Goal: Task Accomplishment & Management: Complete application form

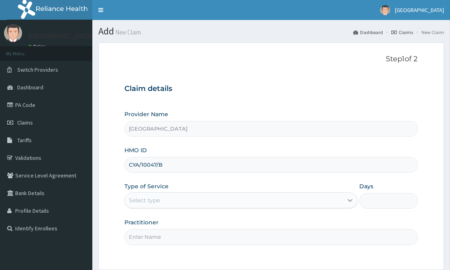
type input "CYA/10047/B"
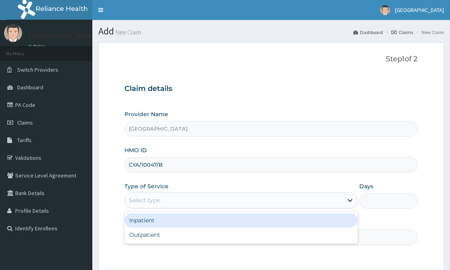
click at [344, 202] on div at bounding box center [350, 200] width 14 height 14
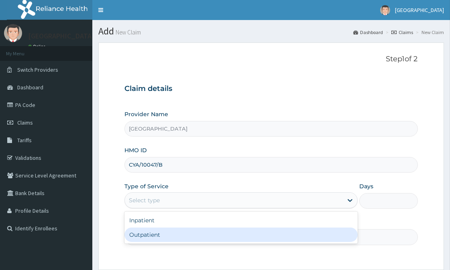
click at [150, 237] on div "Outpatient" at bounding box center [240, 235] width 233 height 14
type input "1"
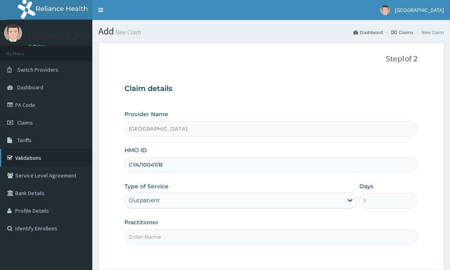
click at [30, 158] on link "Validations" at bounding box center [46, 158] width 92 height 18
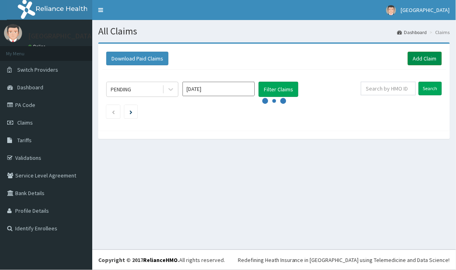
click at [419, 59] on link "Add Claim" at bounding box center [425, 59] width 34 height 14
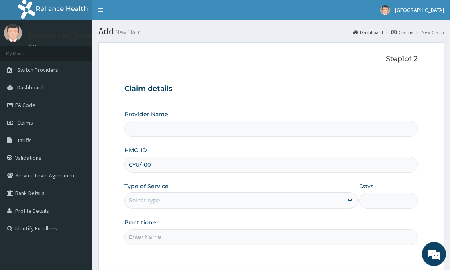
type input "CYU/1004"
type input "[GEOGRAPHIC_DATA]"
type input "CYU/10047/B"
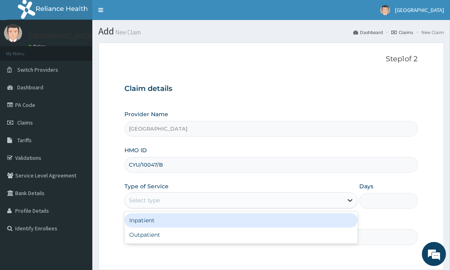
click at [350, 201] on icon at bounding box center [350, 201] width 8 height 8
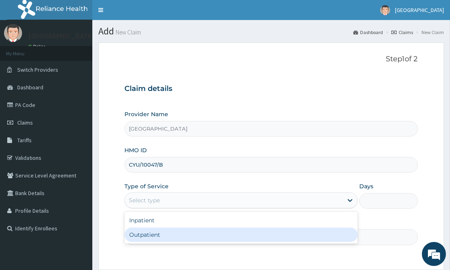
click at [168, 238] on div "Outpatient" at bounding box center [240, 235] width 233 height 14
type input "1"
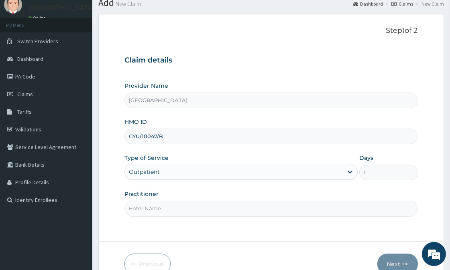
scroll to position [71, 0]
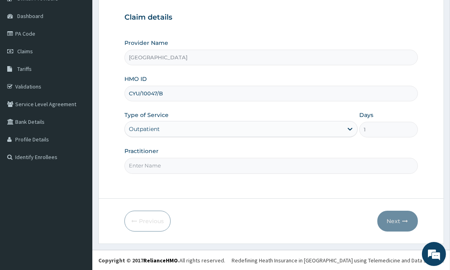
click at [152, 167] on input "Practitioner" at bounding box center [270, 166] width 293 height 16
type input "A"
type input "OYELAMI"
click at [397, 219] on button "Next" at bounding box center [397, 221] width 41 height 21
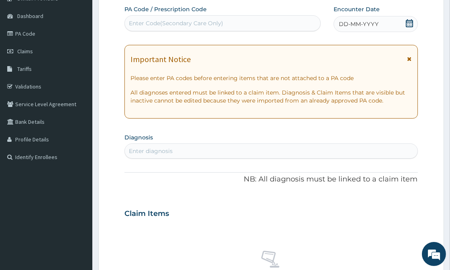
click at [386, 24] on div "DD-MM-YYYY" at bounding box center [375, 24] width 84 height 16
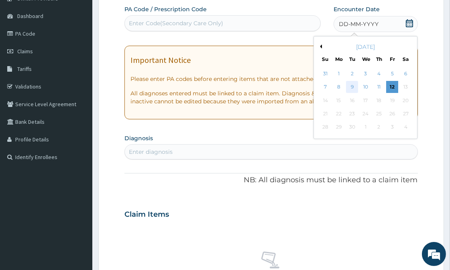
click at [349, 87] on div "9" at bounding box center [352, 87] width 12 height 12
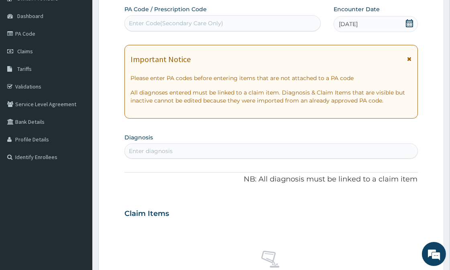
click at [412, 59] on div "Important Notice Please enter PA codes before entering items that are not attac…" at bounding box center [270, 82] width 293 height 74
click at [410, 57] on icon at bounding box center [409, 59] width 4 height 6
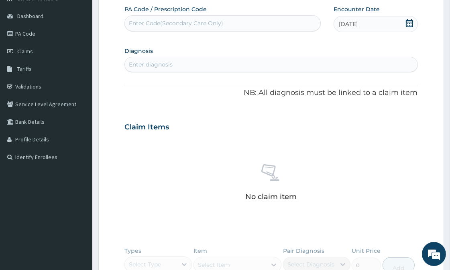
click at [153, 65] on div "Enter diagnosis" at bounding box center [151, 65] width 44 height 8
type input "B"
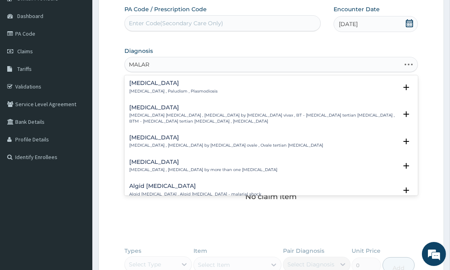
type input "MALARI"
click at [138, 83] on h4 "[MEDICAL_DATA]" at bounding box center [173, 83] width 88 height 6
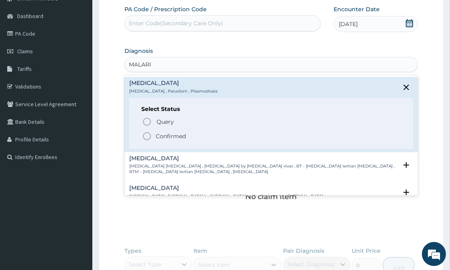
click at [149, 135] on icon "status option filled" at bounding box center [147, 137] width 10 height 10
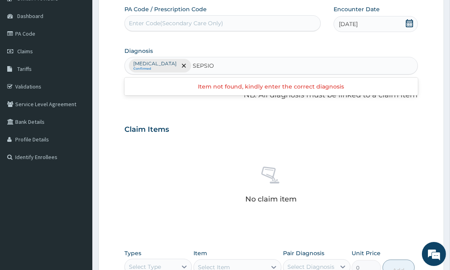
type input "SEPSI"
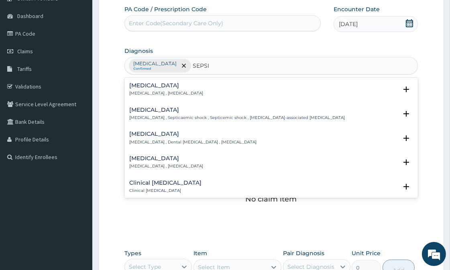
click at [139, 89] on div "[MEDICAL_DATA] [MEDICAL_DATA] , [MEDICAL_DATA]" at bounding box center [166, 90] width 74 height 14
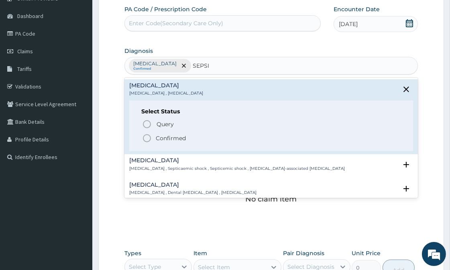
click at [146, 136] on icon "status option filled" at bounding box center [147, 139] width 10 height 10
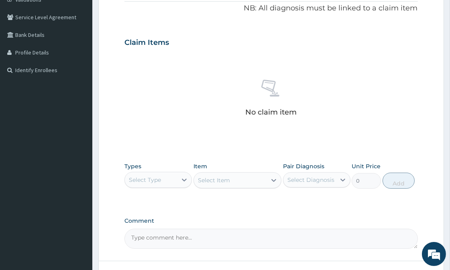
scroll to position [161, 0]
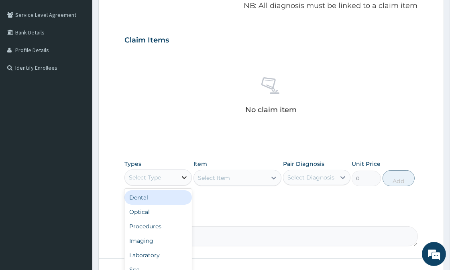
click at [178, 177] on div at bounding box center [184, 177] width 14 height 14
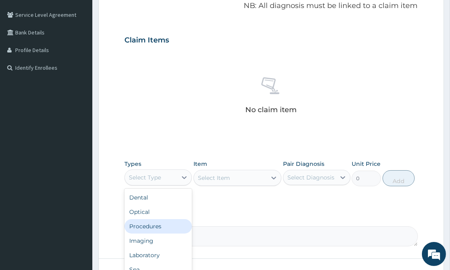
click at [155, 225] on div "Procedures" at bounding box center [157, 226] width 67 height 14
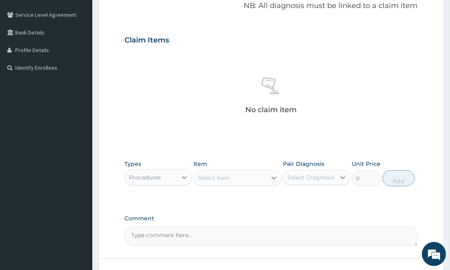
click at [238, 176] on div "Select Item" at bounding box center [230, 178] width 73 height 13
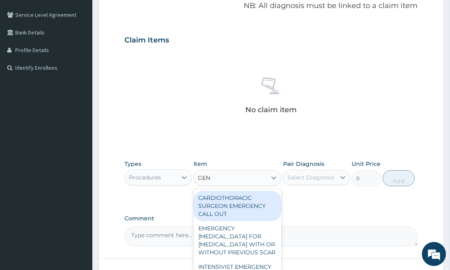
type input "GENE"
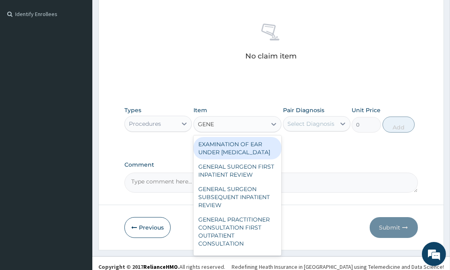
scroll to position [221, 0]
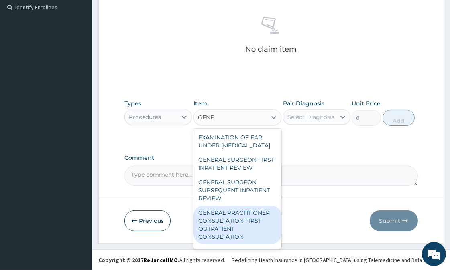
click at [235, 243] on div "GENERAL PRACTITIONER CONSULTATION FIRST OUTPATIENT CONSULTATION" at bounding box center [237, 225] width 88 height 39
type input "3547.5"
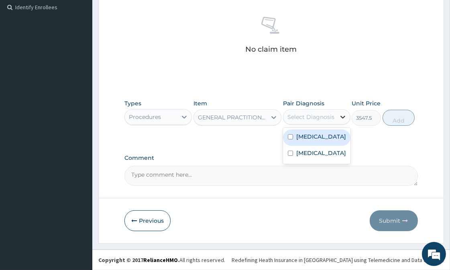
click at [343, 118] on icon at bounding box center [343, 117] width 8 height 8
click at [306, 137] on label "[MEDICAL_DATA]" at bounding box center [321, 137] width 50 height 8
checkbox input "true"
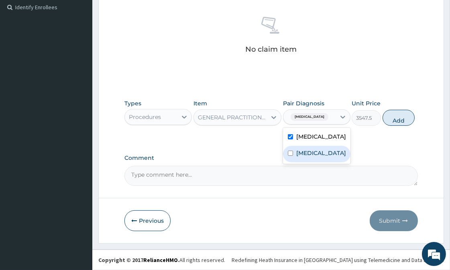
click at [306, 152] on label "[MEDICAL_DATA]" at bounding box center [321, 153] width 50 height 8
checkbox input "true"
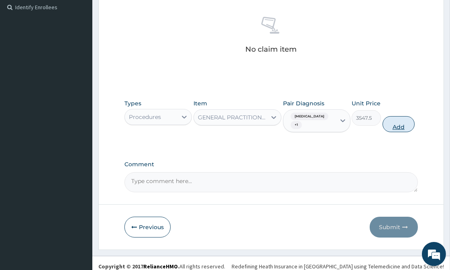
click at [403, 118] on button "Add" at bounding box center [398, 124] width 32 height 16
type input "0"
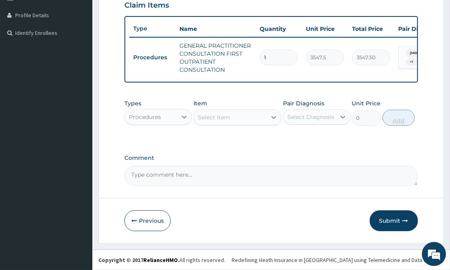
scroll to position [201, 0]
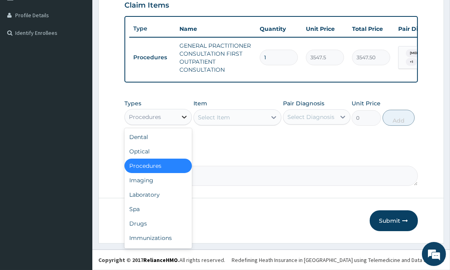
click at [186, 113] on icon at bounding box center [184, 117] width 8 height 8
click at [146, 191] on div "Laboratory" at bounding box center [157, 195] width 67 height 14
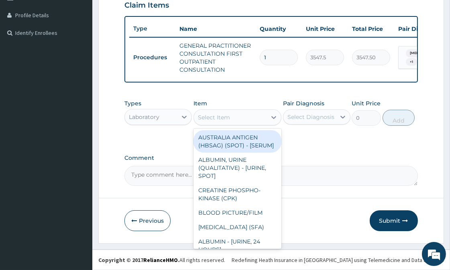
click at [241, 118] on div "Select Item" at bounding box center [230, 117] width 73 height 13
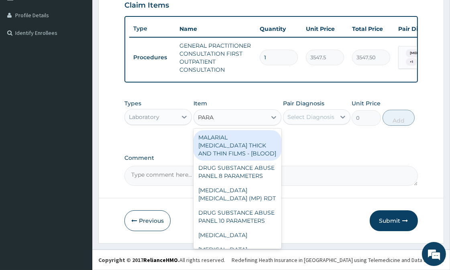
type input "PARAS"
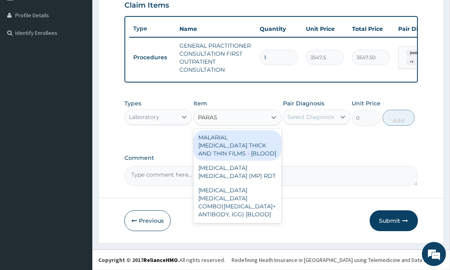
click at [233, 145] on div "MALARIAL [MEDICAL_DATA] THICK AND THIN FILMS - [BLOOD]" at bounding box center [237, 145] width 88 height 30
type input "1612.5"
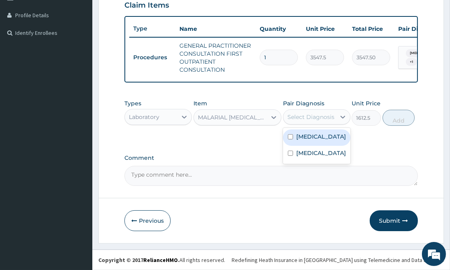
click at [314, 117] on div "Select Diagnosis" at bounding box center [310, 117] width 47 height 8
click at [316, 135] on label "[MEDICAL_DATA]" at bounding box center [321, 137] width 50 height 8
checkbox input "true"
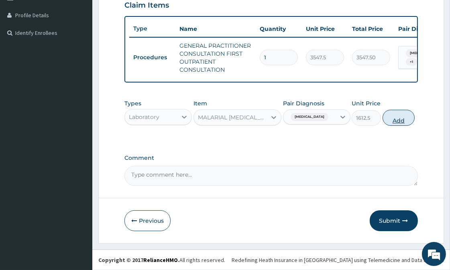
click at [402, 115] on button "Add" at bounding box center [398, 118] width 32 height 16
type input "0"
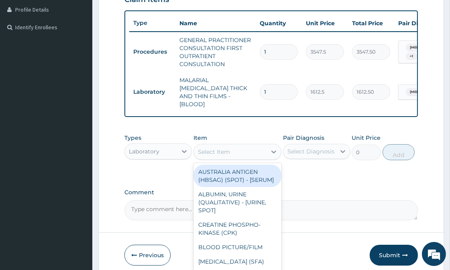
click at [215, 150] on div "Select Item" at bounding box center [214, 152] width 32 height 8
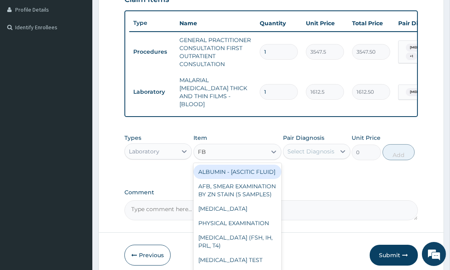
type input "FBC"
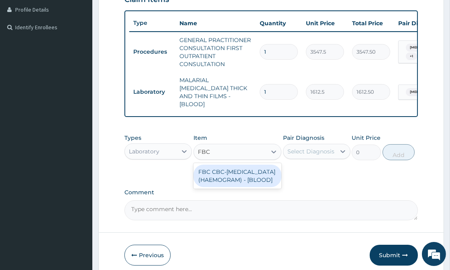
click at [235, 179] on div "FBC CBC-[MEDICAL_DATA] (HAEMOGRAM) - [BLOOD]" at bounding box center [237, 176] width 88 height 22
type input "4300"
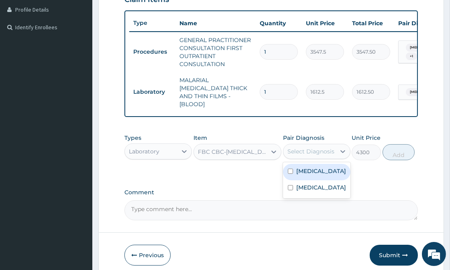
click at [311, 148] on div "Select Diagnosis" at bounding box center [310, 152] width 47 height 8
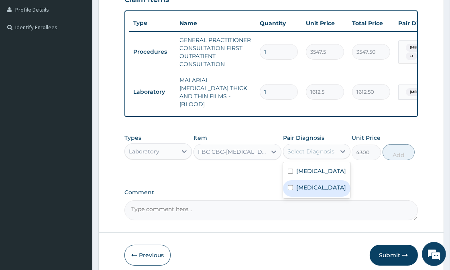
click at [314, 185] on label "[MEDICAL_DATA]" at bounding box center [321, 188] width 50 height 8
checkbox input "true"
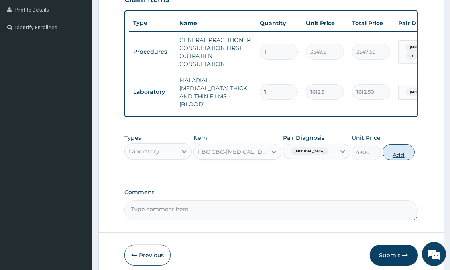
click at [404, 152] on button "Add" at bounding box center [398, 152] width 32 height 16
type input "0"
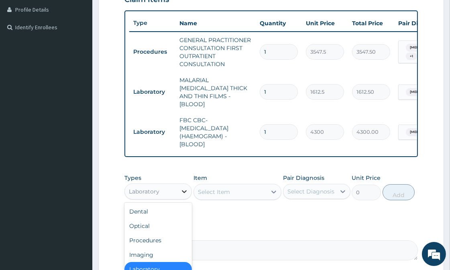
click at [184, 188] on icon at bounding box center [184, 192] width 8 height 8
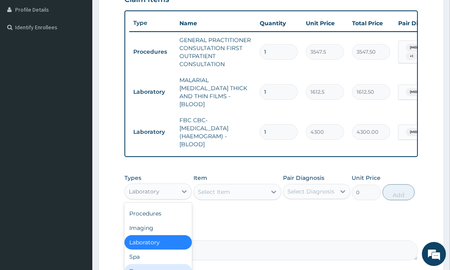
click at [145, 265] on div "Drugs" at bounding box center [157, 271] width 67 height 14
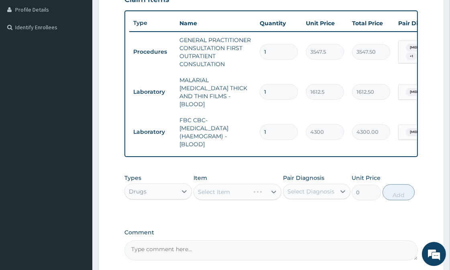
click at [233, 186] on div "Select Item" at bounding box center [237, 192] width 88 height 16
click at [235, 188] on div "Select Item" at bounding box center [237, 192] width 88 height 16
click at [231, 187] on div "Select Item" at bounding box center [230, 192] width 73 height 13
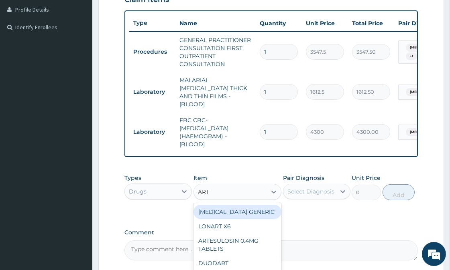
type input "ARTE"
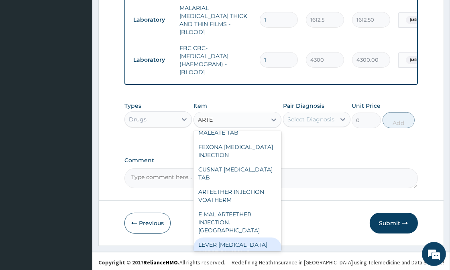
scroll to position [128, 0]
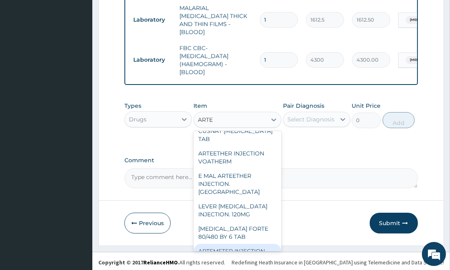
drag, startPoint x: 251, startPoint y: 245, endPoint x: 252, endPoint y: 241, distance: 4.6
click at [251, 245] on div "ARTEMETER INJECTION" at bounding box center [237, 251] width 88 height 14
type input "1012"
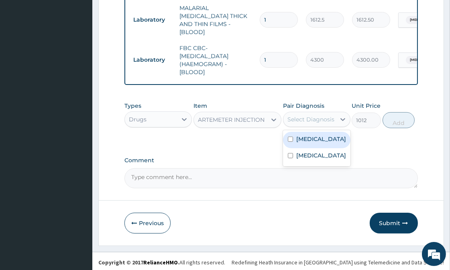
click at [323, 117] on div "Select Diagnosis" at bounding box center [310, 120] width 47 height 8
click at [316, 137] on label "[MEDICAL_DATA]" at bounding box center [321, 139] width 50 height 8
checkbox input "true"
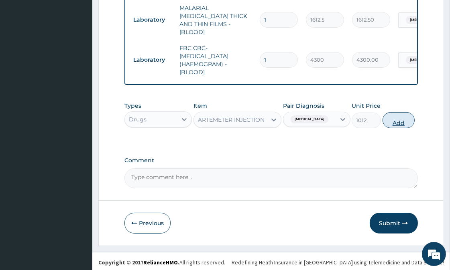
click at [406, 123] on button "Add" at bounding box center [398, 120] width 32 height 16
type input "0"
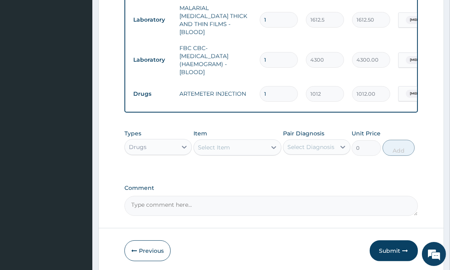
type input "0.00"
type input "3"
type input "3036.00"
type input "3"
click at [235, 146] on div "Select Item" at bounding box center [230, 147] width 73 height 13
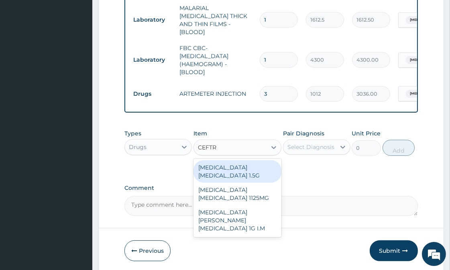
type input "CEFTRI"
click at [244, 164] on div "[MEDICAL_DATA] [MEDICAL_DATA] 1.5G" at bounding box center [237, 171] width 88 height 22
type input "1518"
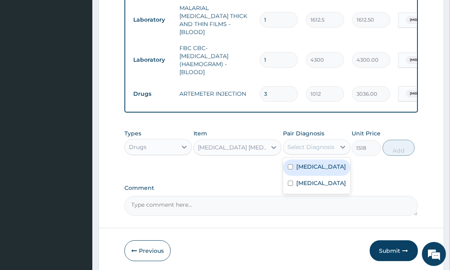
click at [308, 144] on div "Select Diagnosis" at bounding box center [310, 147] width 47 height 8
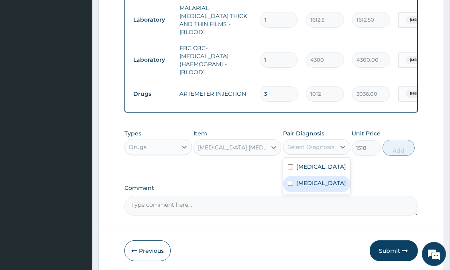
click at [297, 183] on label "[MEDICAL_DATA]" at bounding box center [321, 183] width 50 height 8
checkbox input "true"
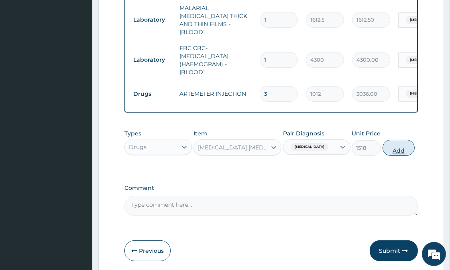
click at [389, 146] on button "Add" at bounding box center [398, 148] width 32 height 16
type input "0"
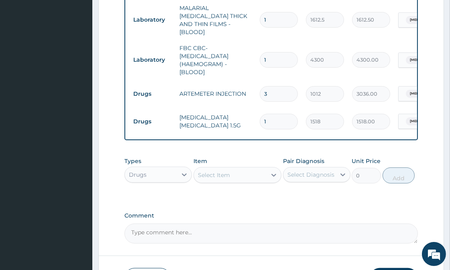
type input "0.00"
type input "2"
type input "3036.00"
type input "2"
click at [211, 171] on div "Select Item" at bounding box center [214, 175] width 32 height 8
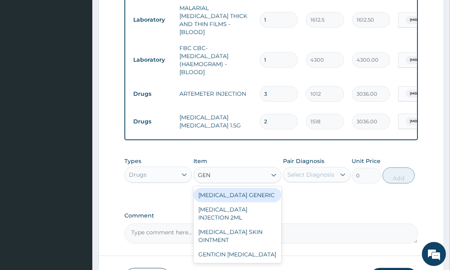
type input "GENT"
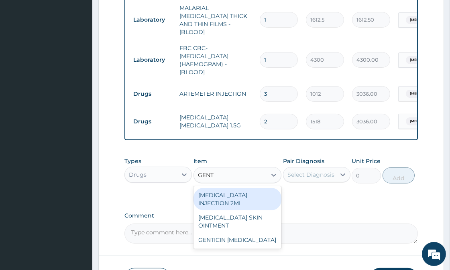
click at [246, 198] on div "[MEDICAL_DATA] INJECTION 2ML" at bounding box center [237, 199] width 88 height 22
type input "354.2"
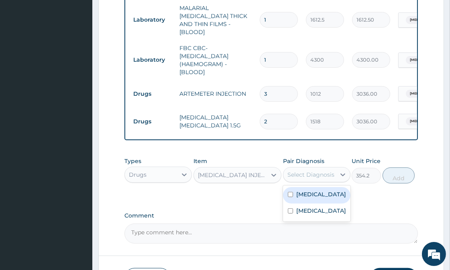
click at [314, 171] on div "Select Diagnosis" at bounding box center [310, 175] width 47 height 8
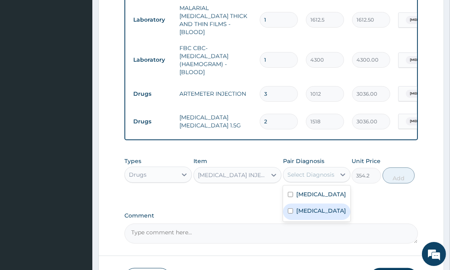
click at [301, 211] on label "[MEDICAL_DATA]" at bounding box center [321, 211] width 50 height 8
checkbox input "true"
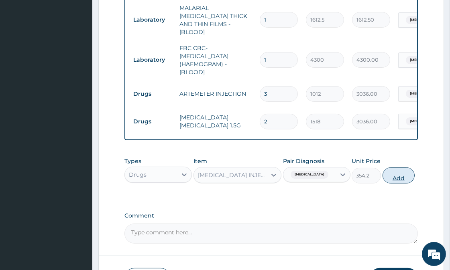
click at [400, 179] on button "Add" at bounding box center [398, 176] width 32 height 16
type input "0"
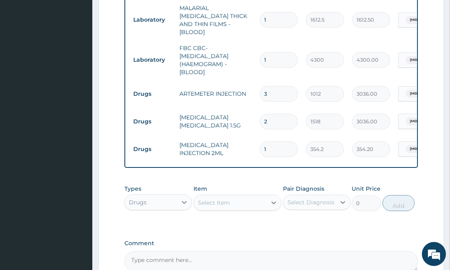
type input "0.00"
type input "2"
type input "708.40"
type input "2"
click at [221, 201] on div "Select Item" at bounding box center [214, 203] width 32 height 8
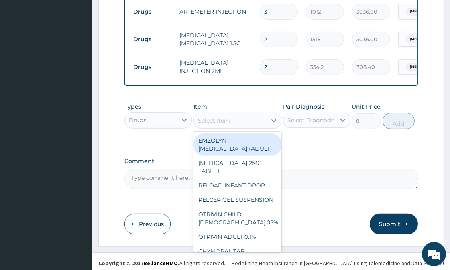
scroll to position [357, 0]
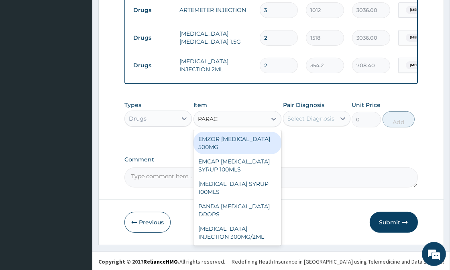
type input "PARACE"
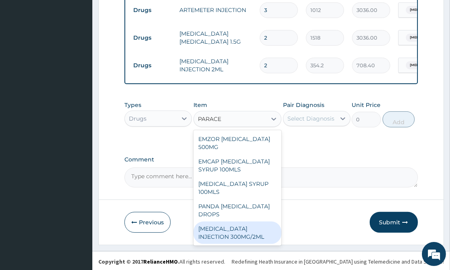
click at [240, 224] on div "[MEDICAL_DATA] INJECTION 300MG/2ML" at bounding box center [237, 233] width 88 height 22
type input "278.3"
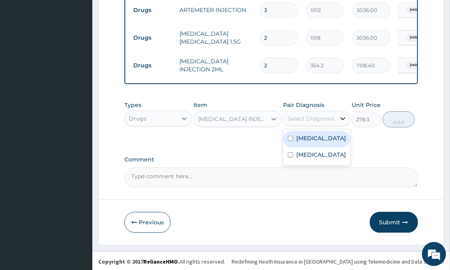
click at [336, 112] on div at bounding box center [342, 119] width 14 height 14
click at [318, 133] on div "[MEDICAL_DATA]" at bounding box center [316, 139] width 67 height 16
checkbox input "true"
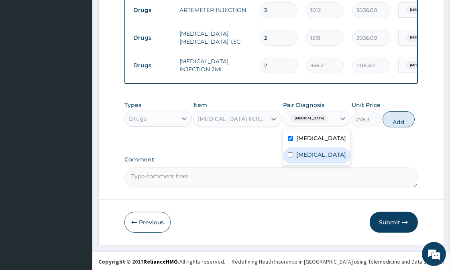
click at [323, 152] on div "[MEDICAL_DATA]" at bounding box center [316, 156] width 67 height 16
checkbox input "true"
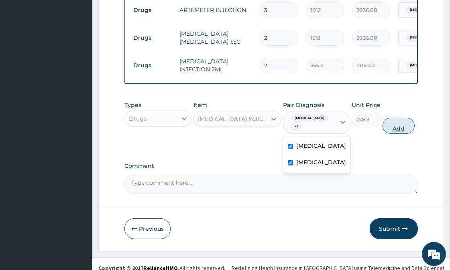
click at [394, 118] on button "Add" at bounding box center [398, 126] width 32 height 16
type input "0"
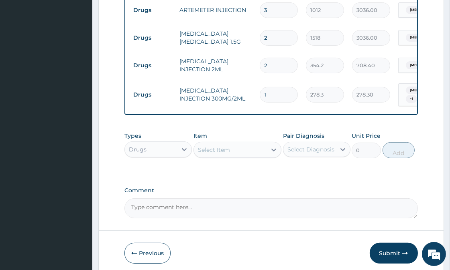
click at [221, 146] on div "Select Item" at bounding box center [214, 150] width 32 height 8
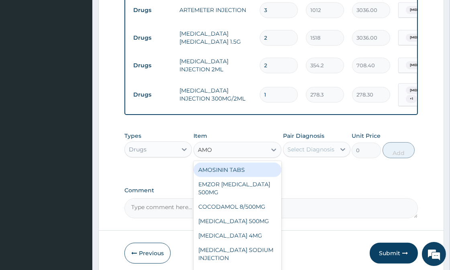
type input "AMOX"
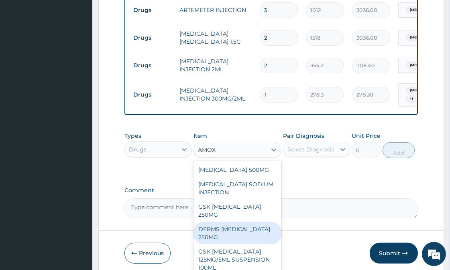
scroll to position [38, 0]
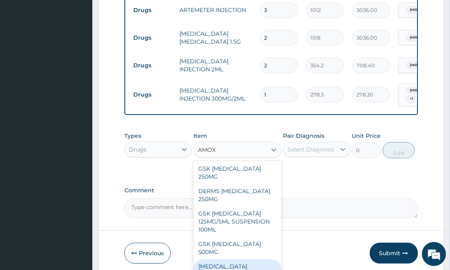
click at [231, 260] on div "[MEDICAL_DATA] 228.5MG/5ML SUSPENSION 100ML" at bounding box center [237, 275] width 88 height 30
type input "2403.5"
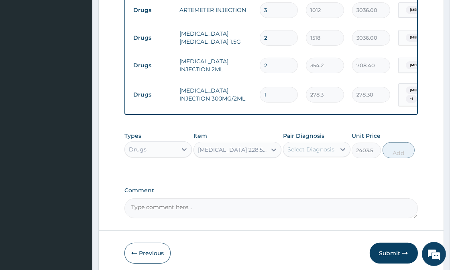
click at [335, 146] on div "Select Diagnosis" at bounding box center [309, 149] width 52 height 13
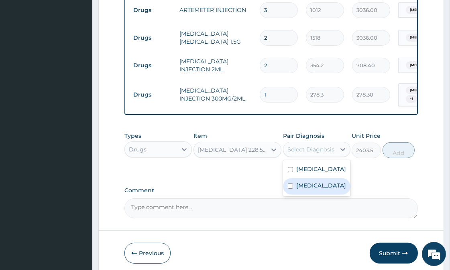
click at [308, 185] on label "[MEDICAL_DATA]" at bounding box center [321, 186] width 50 height 8
checkbox input "true"
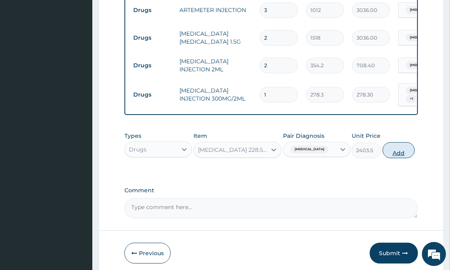
click at [386, 146] on button "Add" at bounding box center [398, 150] width 32 height 16
type input "0"
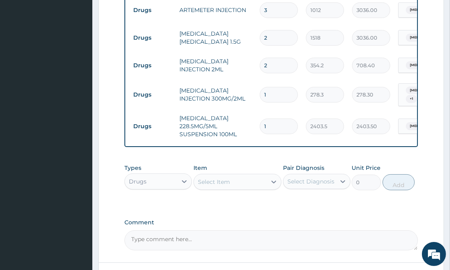
click at [231, 177] on div "Select Item" at bounding box center [230, 182] width 73 height 13
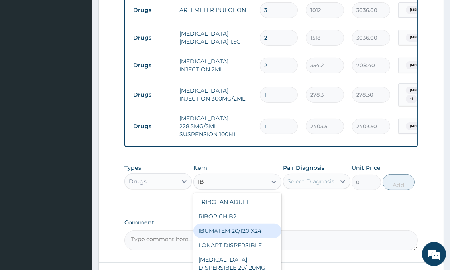
type input "I"
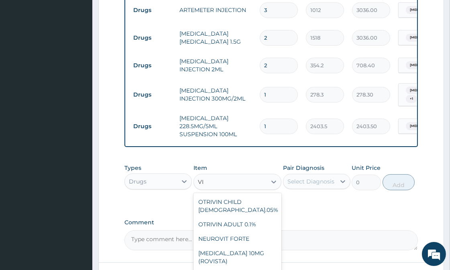
type input "V"
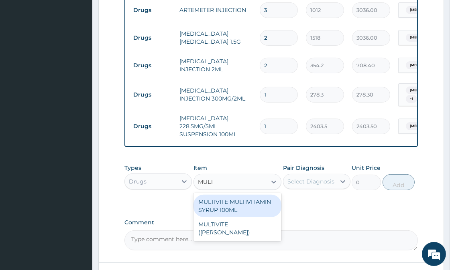
type input "MULTI"
click at [252, 203] on div "MULTIVITE MULTIVITAMIN SYRUP 100ML" at bounding box center [237, 206] width 88 height 22
type input "1012"
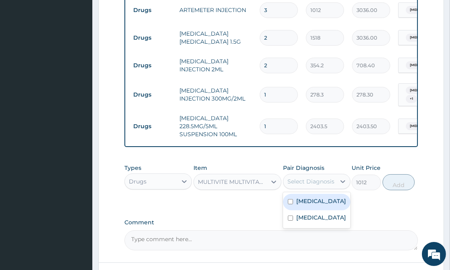
click at [317, 178] on div "Select Diagnosis" at bounding box center [310, 182] width 47 height 8
click at [306, 201] on div "[MEDICAL_DATA]" at bounding box center [316, 202] width 67 height 16
checkbox input "true"
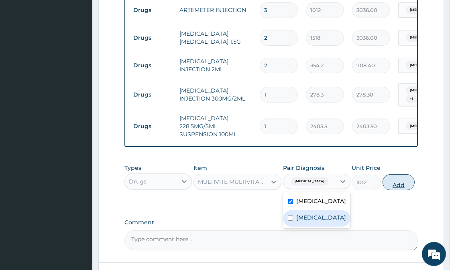
click at [400, 181] on button "Add" at bounding box center [398, 183] width 32 height 16
type input "0"
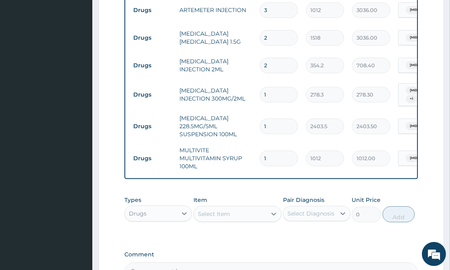
click at [230, 211] on div "Select Item" at bounding box center [230, 214] width 73 height 13
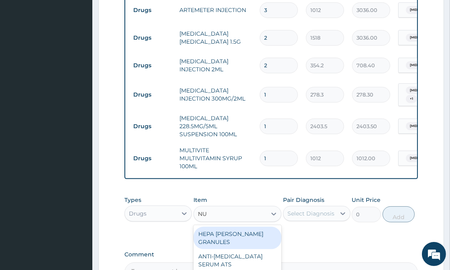
type input "NUR"
click at [230, 232] on div "[MEDICAL_DATA] EXPRESS 400MG" at bounding box center [237, 238] width 88 height 22
type input "354.2"
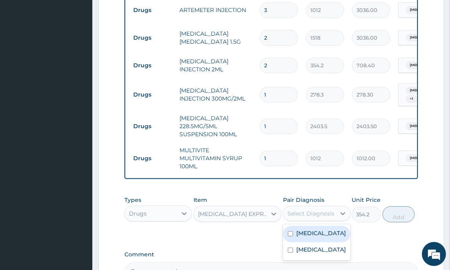
click at [331, 214] on div "Select Diagnosis" at bounding box center [309, 213] width 52 height 13
click at [292, 231] on input "checkbox" at bounding box center [290, 233] width 5 height 5
checkbox input "true"
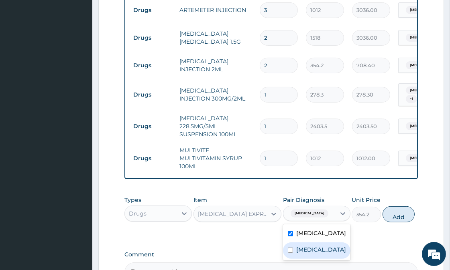
click at [301, 246] on label "[MEDICAL_DATA]" at bounding box center [321, 250] width 50 height 8
checkbox input "true"
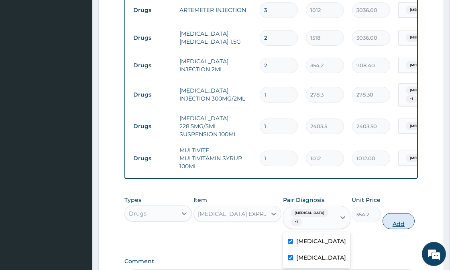
click at [396, 213] on button "Add" at bounding box center [398, 221] width 32 height 16
type input "0"
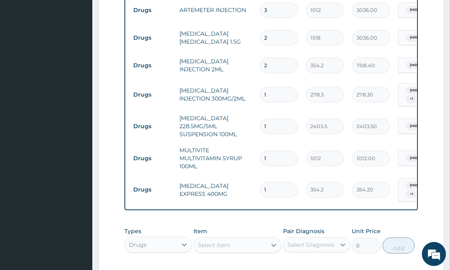
click at [230, 241] on div "Select Item" at bounding box center [230, 245] width 73 height 13
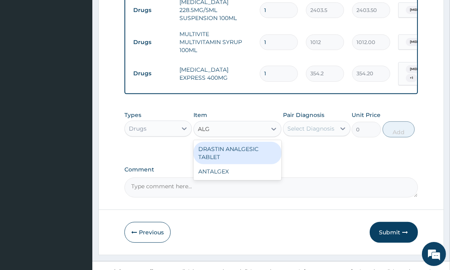
scroll to position [477, 0]
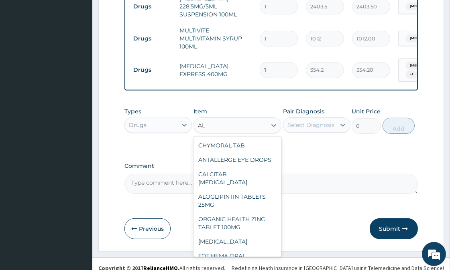
type input "A"
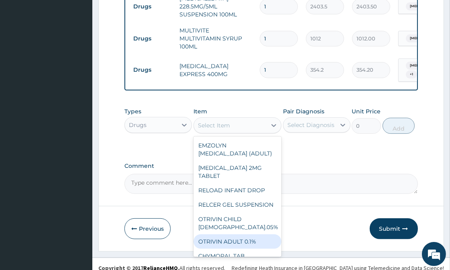
click at [326, 219] on div "Previous Submit" at bounding box center [270, 229] width 293 height 21
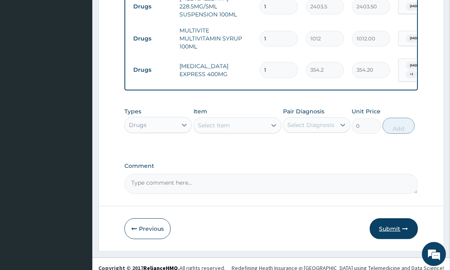
click at [384, 219] on button "Submit" at bounding box center [393, 229] width 48 height 21
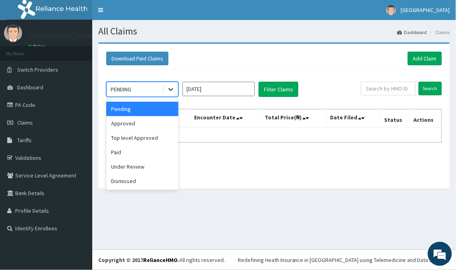
click at [170, 90] on icon at bounding box center [170, 90] width 5 height 3
click at [145, 121] on div "Approved" at bounding box center [142, 123] width 72 height 14
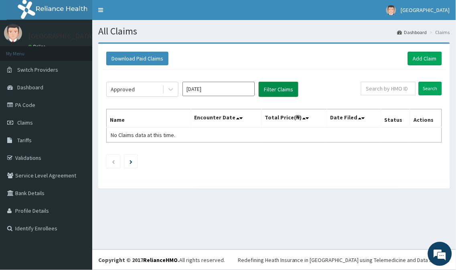
click at [272, 91] on button "Filter Claims" at bounding box center [279, 89] width 40 height 15
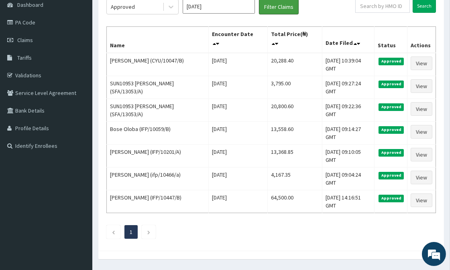
scroll to position [106, 0]
